Goal: Task Accomplishment & Management: Use online tool/utility

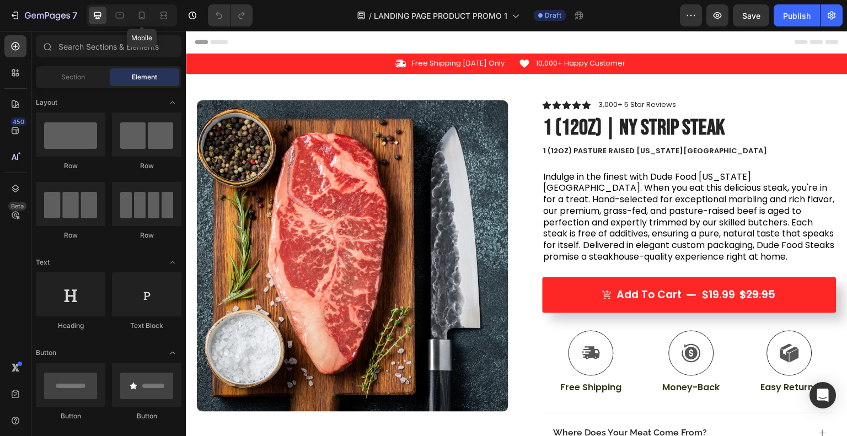
click at [141, 13] on icon at bounding box center [141, 15] width 11 height 11
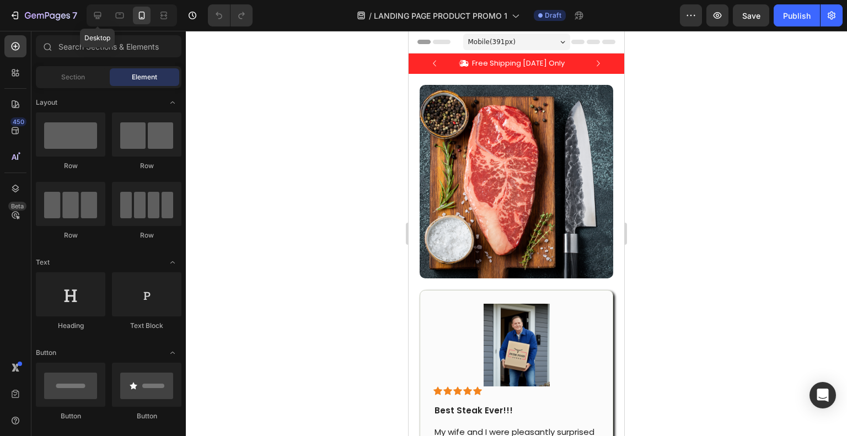
click at [102, 12] on icon at bounding box center [97, 15] width 11 height 11
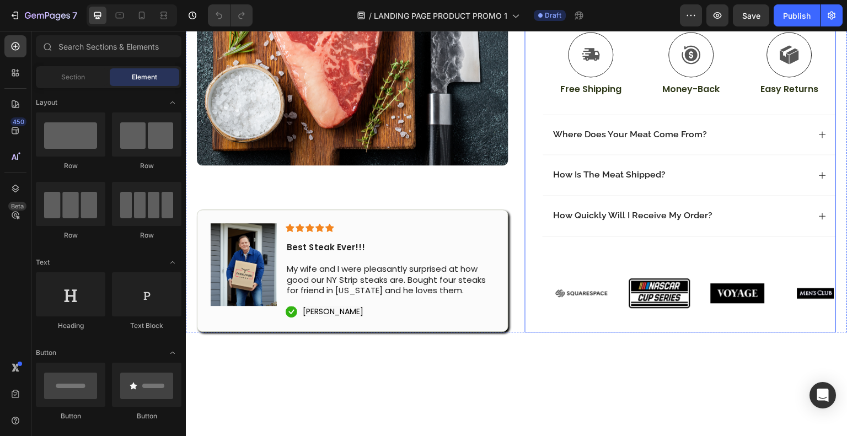
scroll to position [296, 0]
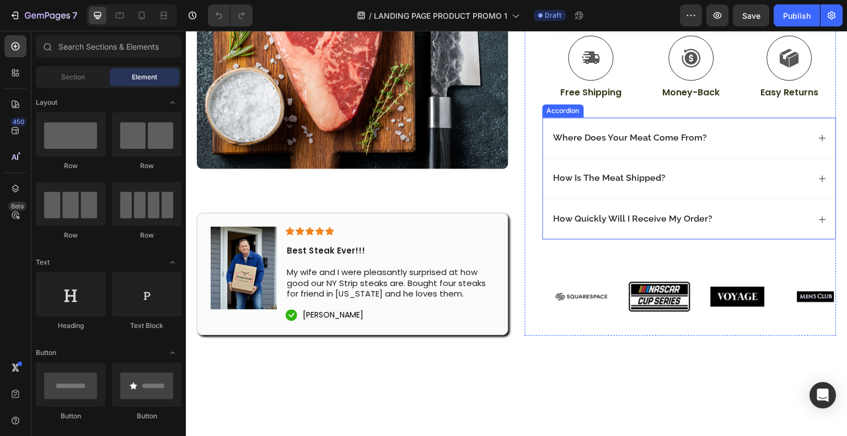
click at [639, 141] on p "Where Does Your Meat Come From?" at bounding box center [631, 138] width 154 height 12
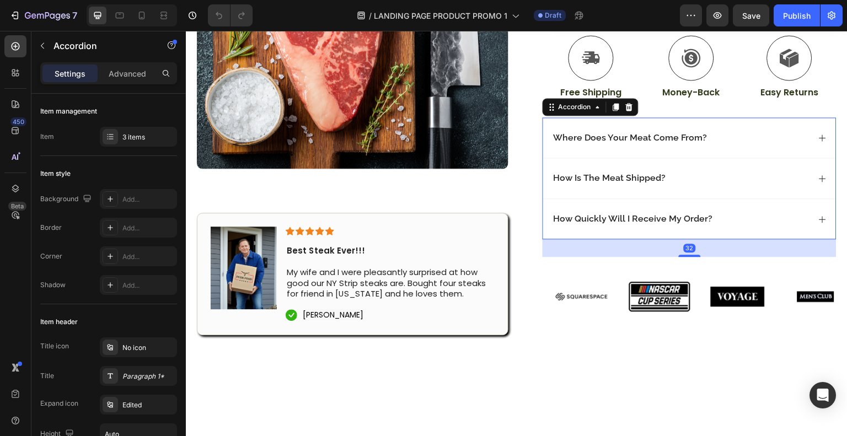
click at [700, 140] on div "Where Does Your Meat Come From?" at bounding box center [630, 138] width 157 height 15
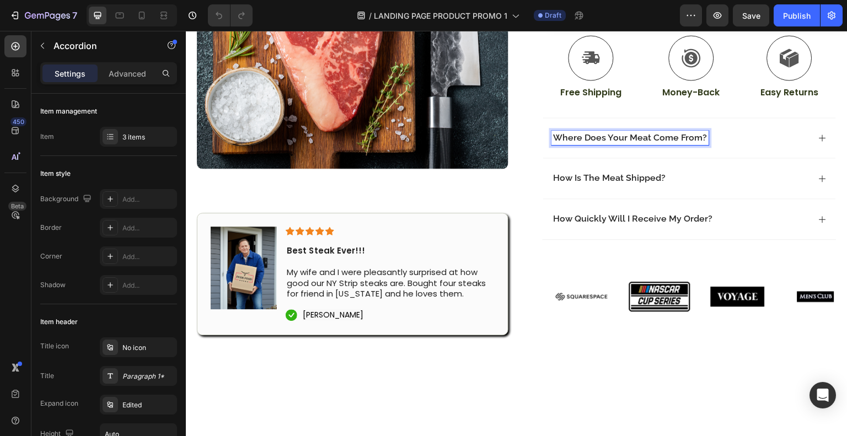
click at [819, 136] on icon at bounding box center [823, 138] width 9 height 9
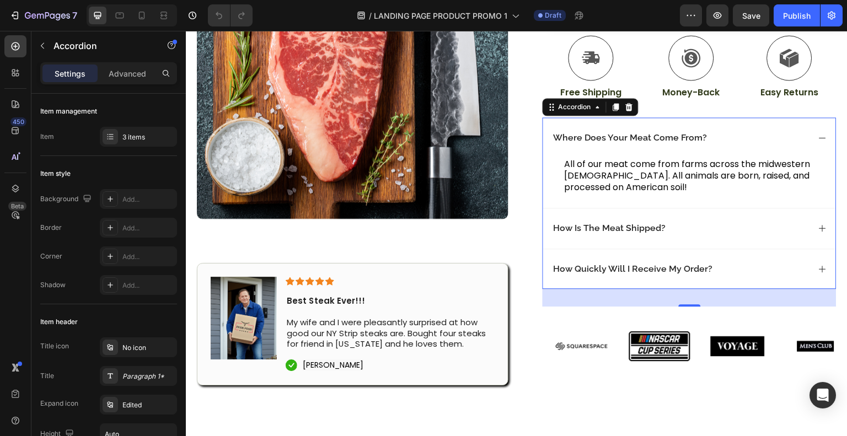
click at [819, 138] on icon at bounding box center [823, 138] width 9 height 9
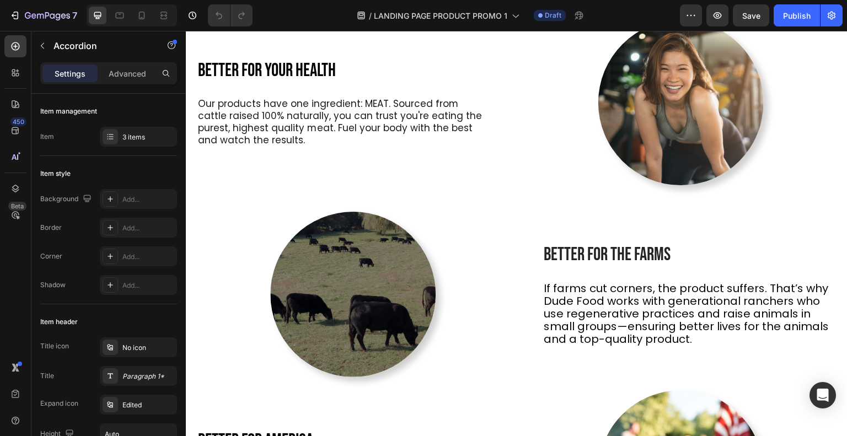
scroll to position [721, 0]
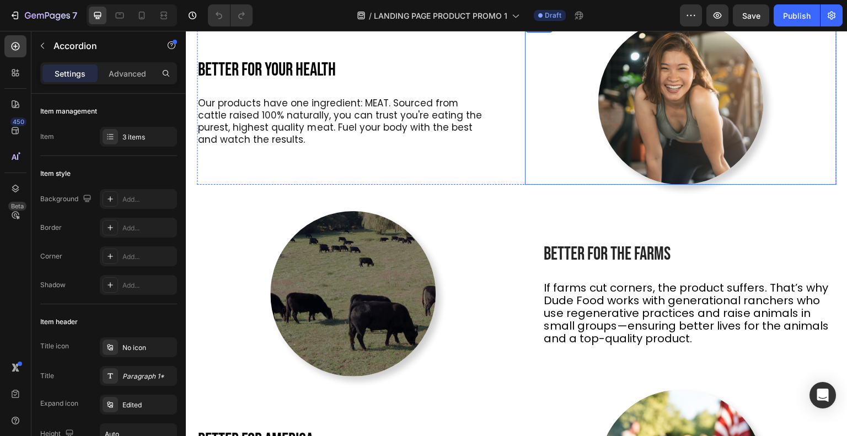
click at [636, 101] on img at bounding box center [682, 102] width 166 height 166
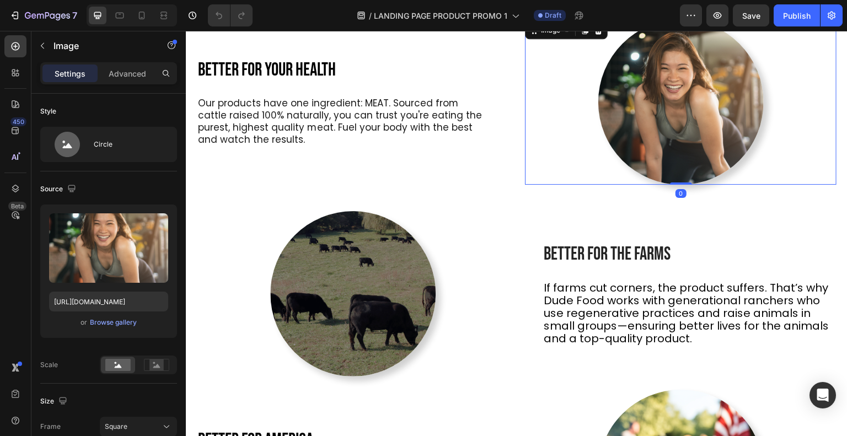
click at [106, 322] on div "Browse gallery" at bounding box center [113, 323] width 47 height 10
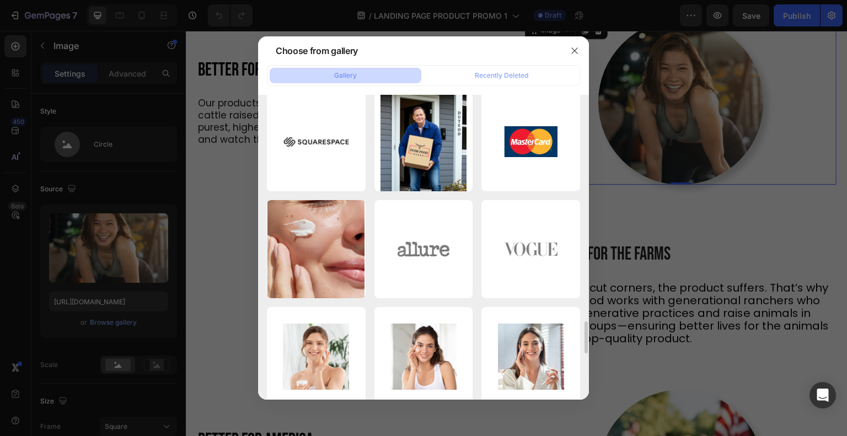
scroll to position [2159, 0]
click at [0, 0] on div "Gemini_Generated_Imag...d6.png 1211.38 kb" at bounding box center [0, 0] width 0 height 0
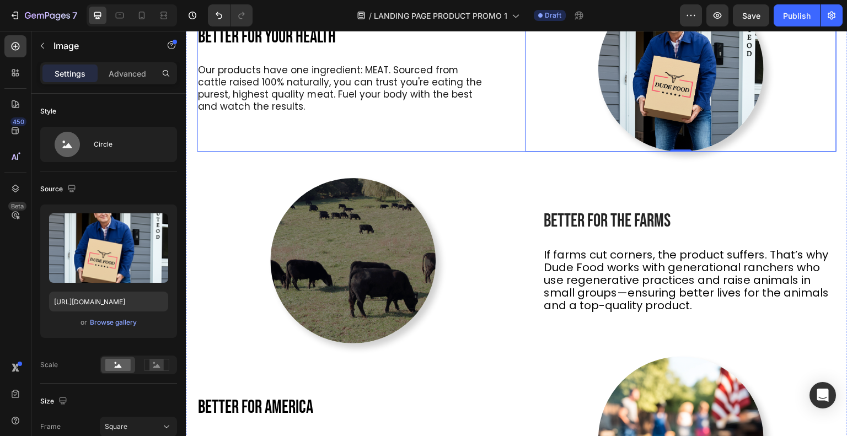
scroll to position [704, 0]
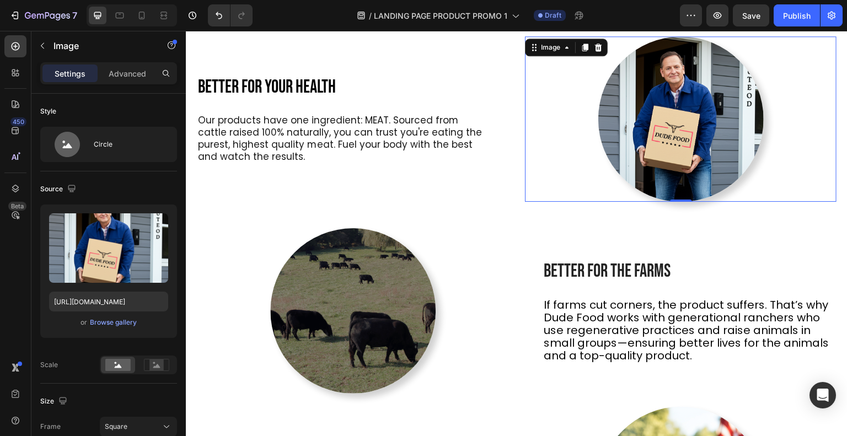
click at [631, 113] on img at bounding box center [682, 119] width 166 height 166
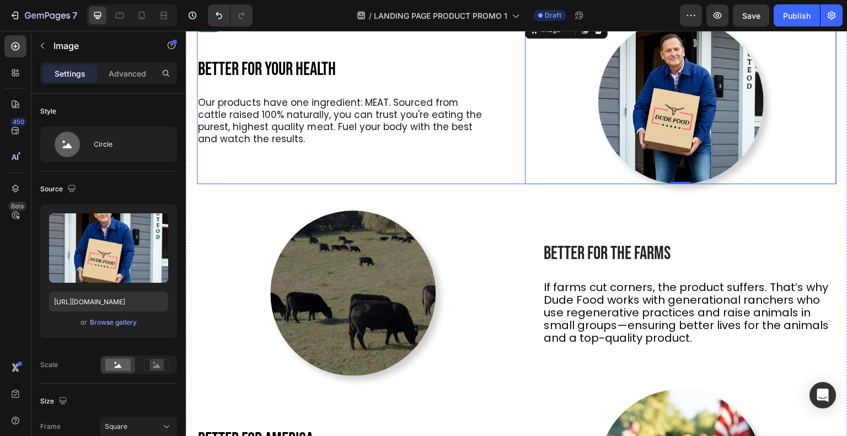
scroll to position [675, 0]
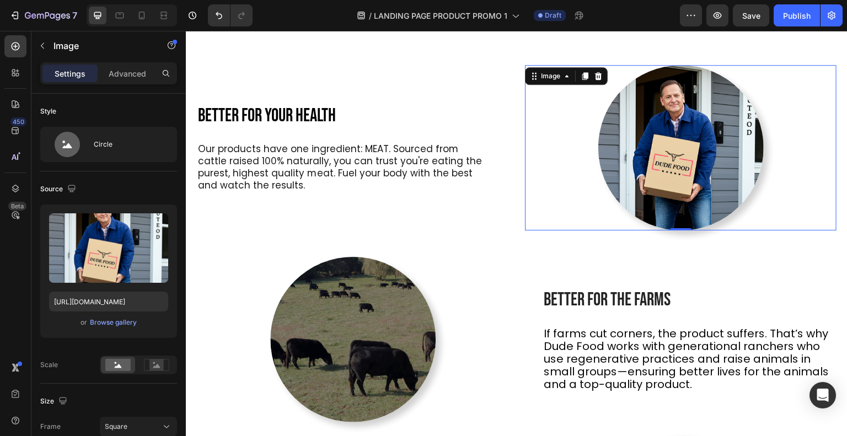
click at [101, 325] on div "Browse gallery" at bounding box center [113, 323] width 47 height 10
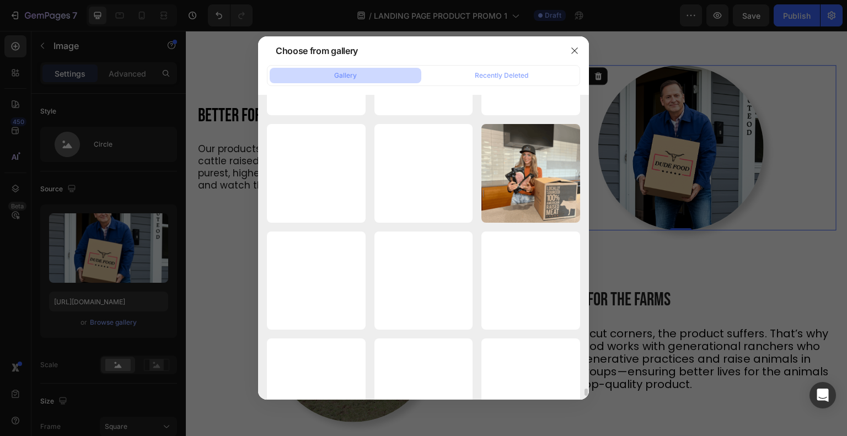
scroll to position [11376, 0]
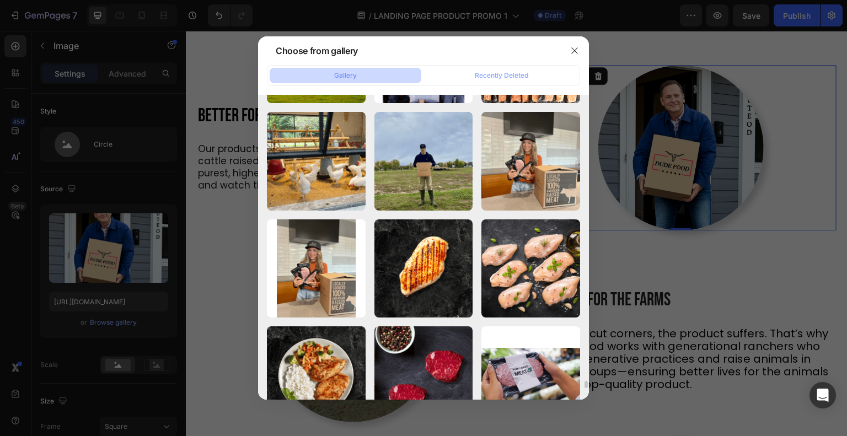
click at [0, 0] on div "[PERSON_NAME] Insta Posts (8).png 479.42 kb" at bounding box center [0, 0] width 0 height 0
type input "[URL][DOMAIN_NAME]"
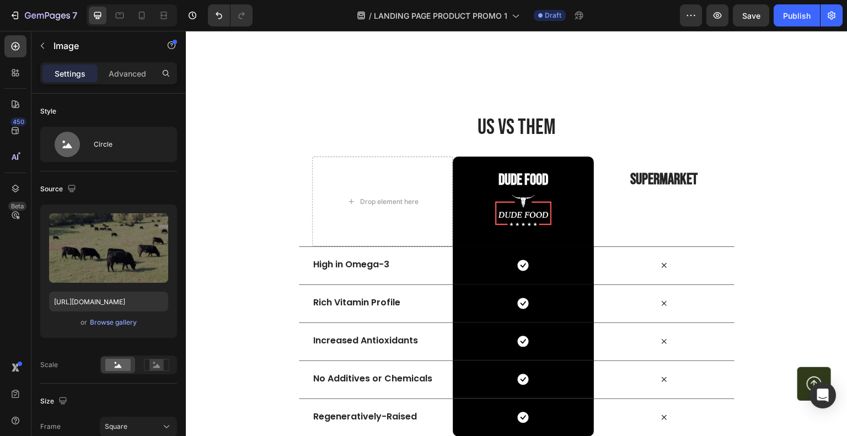
scroll to position [1820, 0]
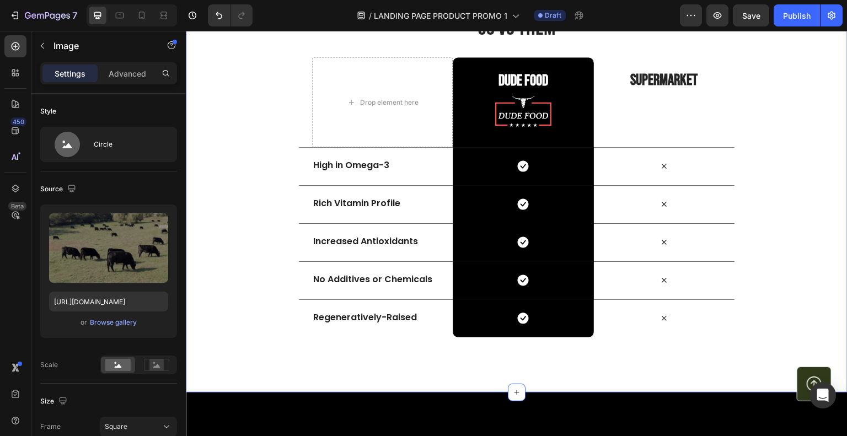
click at [254, 190] on div "Us vs Them Heading Row Drop element here Dude Food Heading Image Row SUPERMARKE…" at bounding box center [517, 175] width 662 height 325
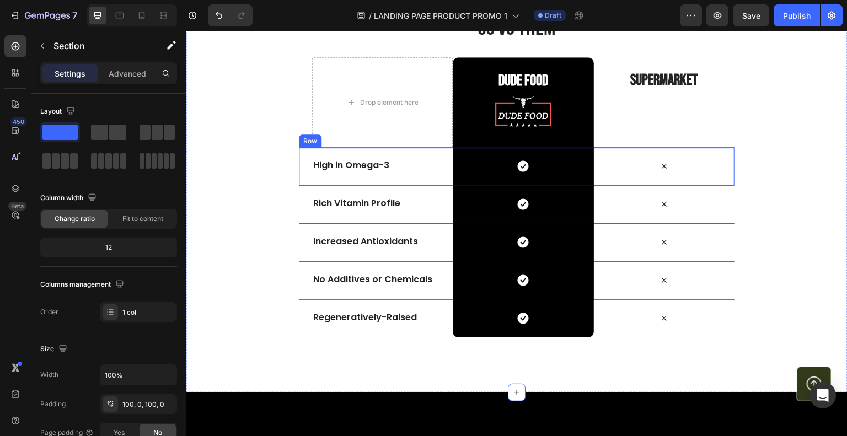
scroll to position [1722, 0]
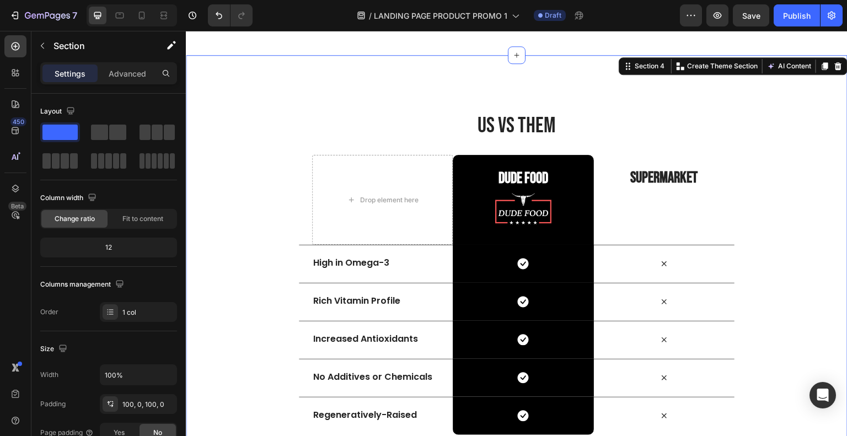
click at [364, 86] on div "Us vs Them Heading Row Drop element here Dude Food Heading Image Row SUPERMARKE…" at bounding box center [517, 272] width 662 height 435
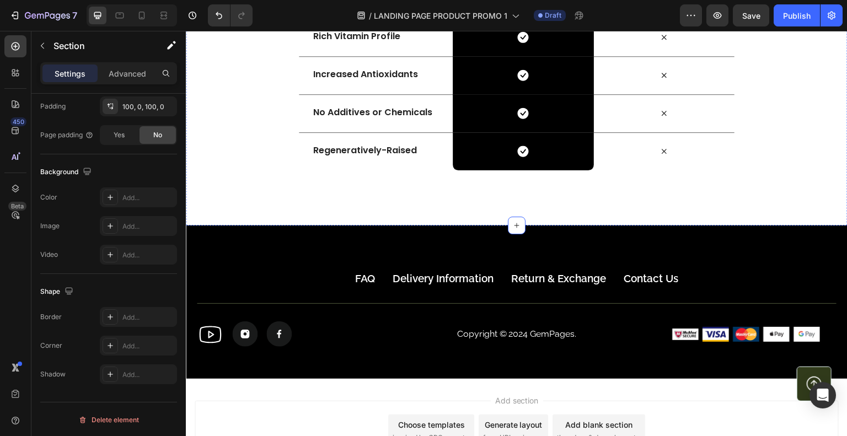
scroll to position [1988, 0]
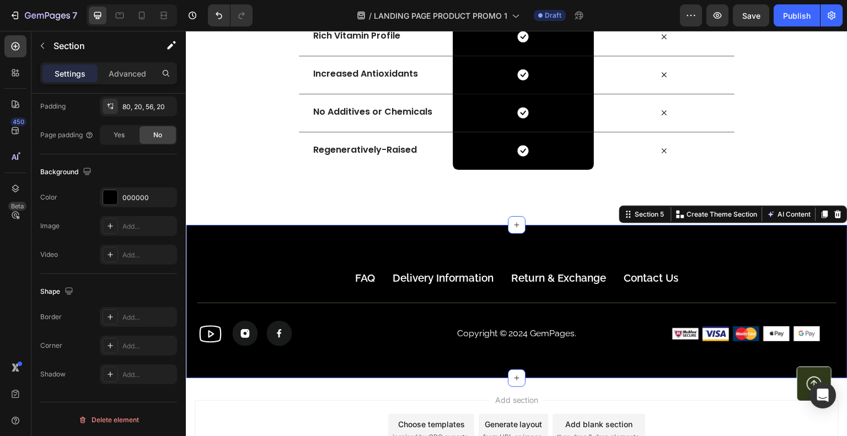
click at [835, 215] on icon at bounding box center [838, 215] width 7 height 8
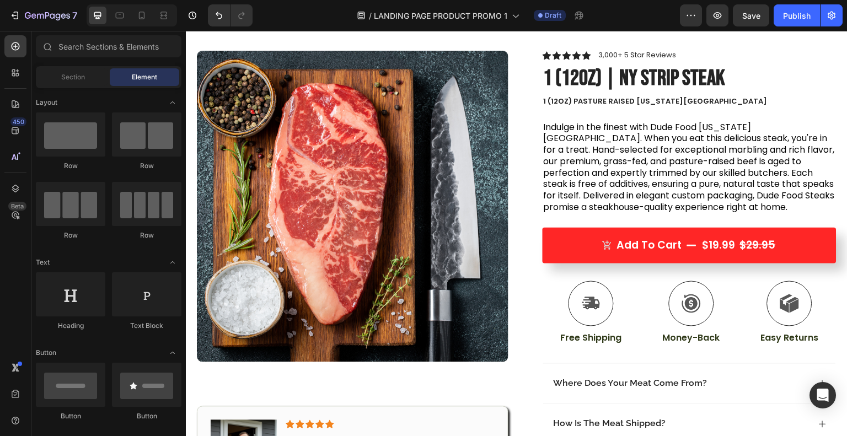
scroll to position [0, 0]
